Goal: Transaction & Acquisition: Purchase product/service

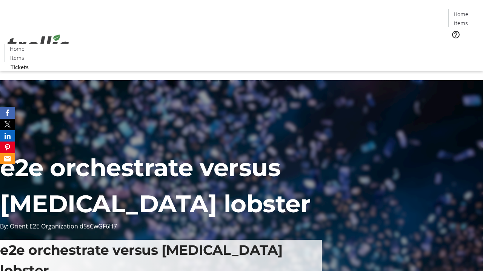
click at [454, 44] on span "Tickets" at bounding box center [463, 48] width 18 height 8
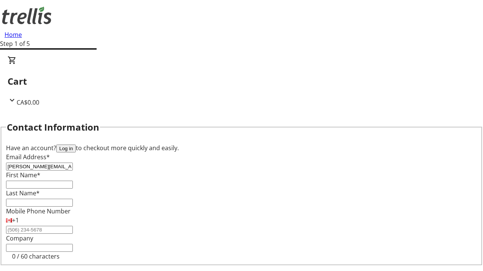
type input "[PERSON_NAME][EMAIL_ADDRESS][DOMAIN_NAME]"
type input "[PERSON_NAME]"
